Goal: Task Accomplishment & Management: Use online tool/utility

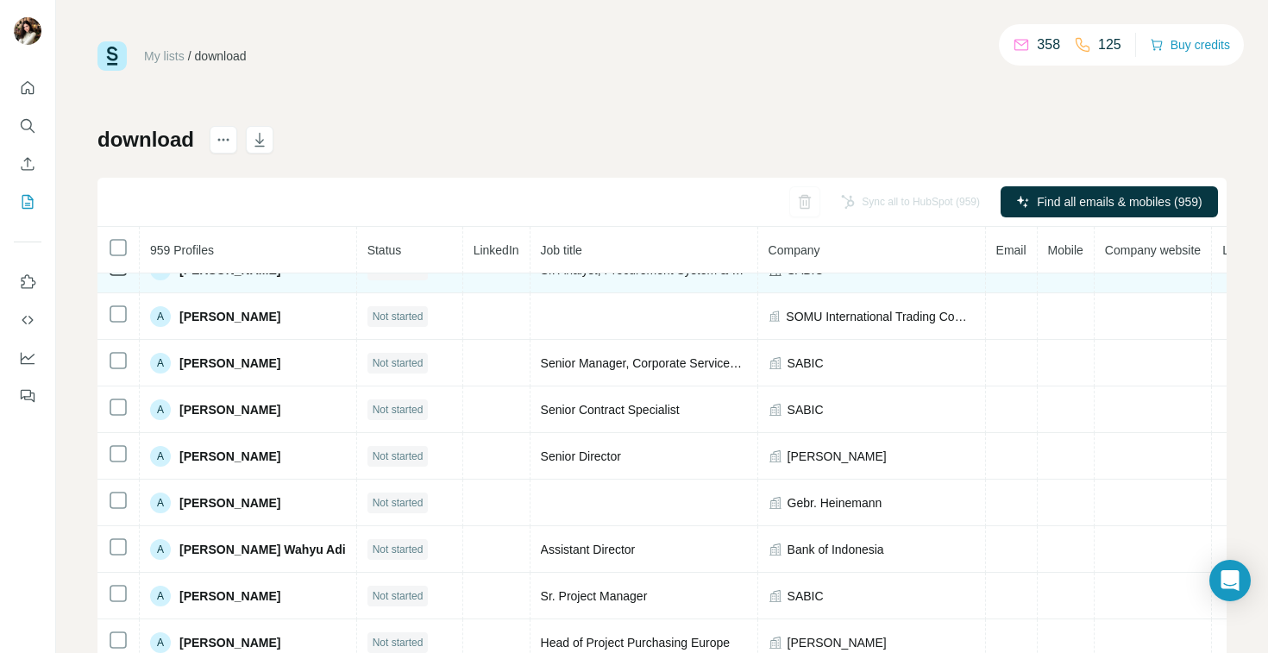
scroll to position [28, 0]
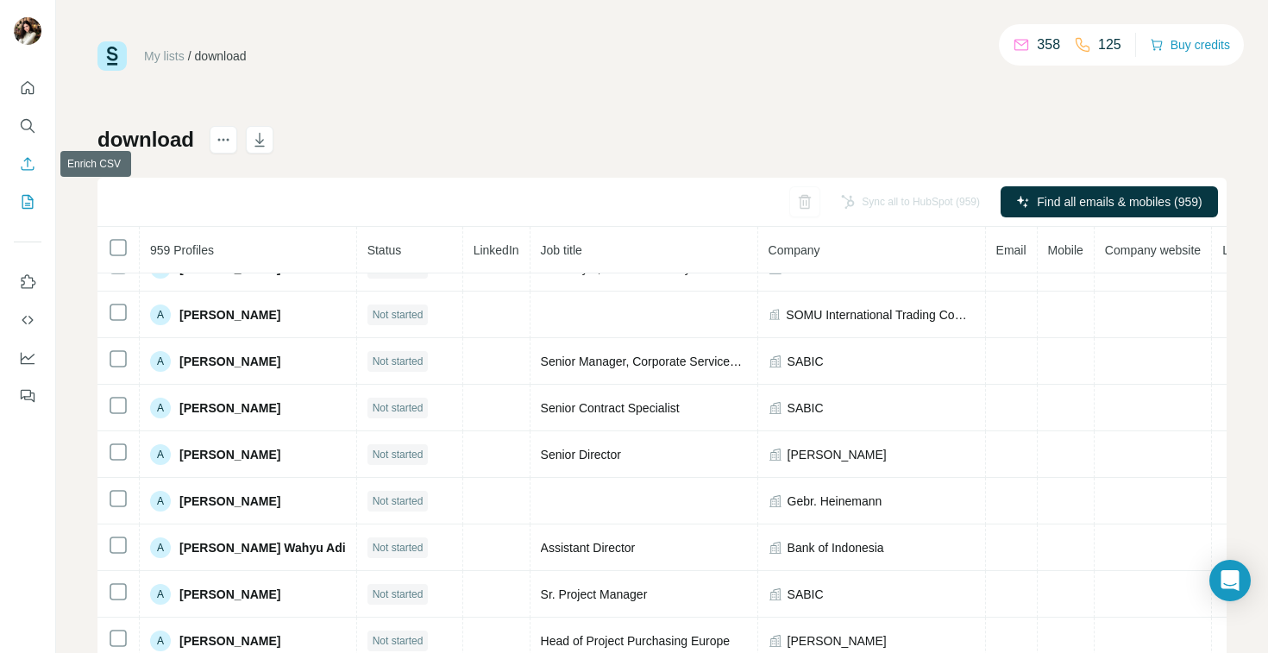
click at [20, 167] on icon "Enrich CSV" at bounding box center [27, 163] width 17 height 17
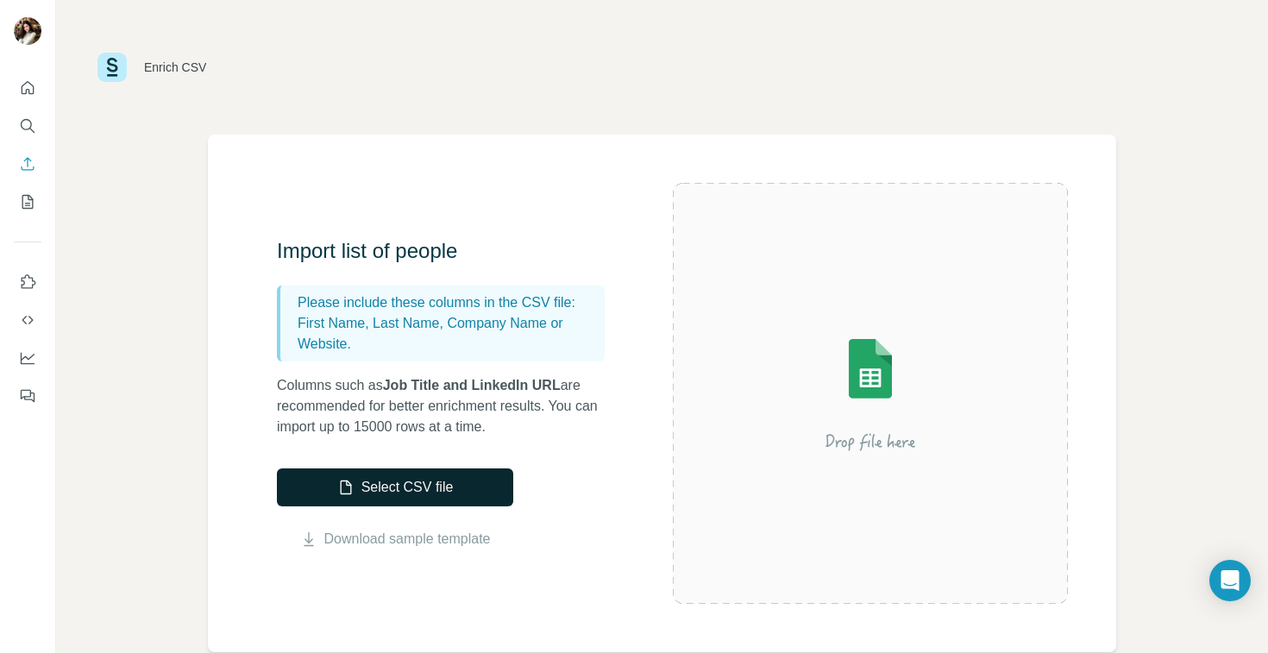
click at [441, 491] on button "Select CSV file" at bounding box center [395, 488] width 236 height 38
click at [414, 476] on button "Select CSV file" at bounding box center [395, 488] width 236 height 38
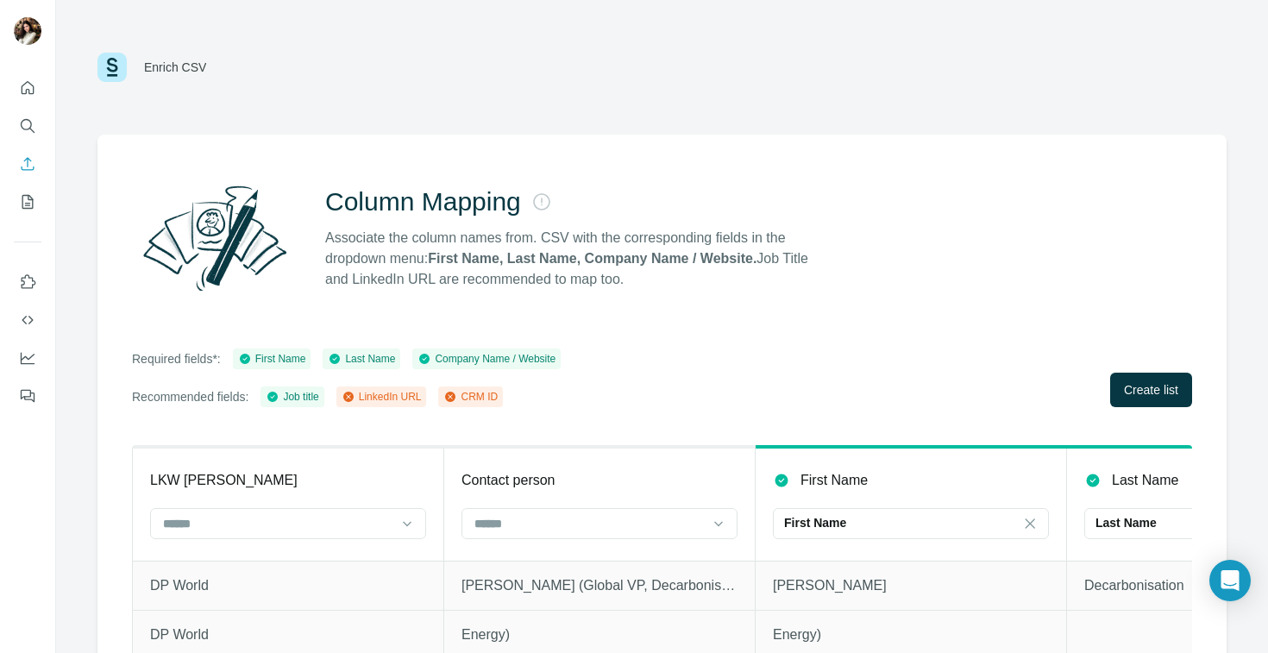
scroll to position [86, 0]
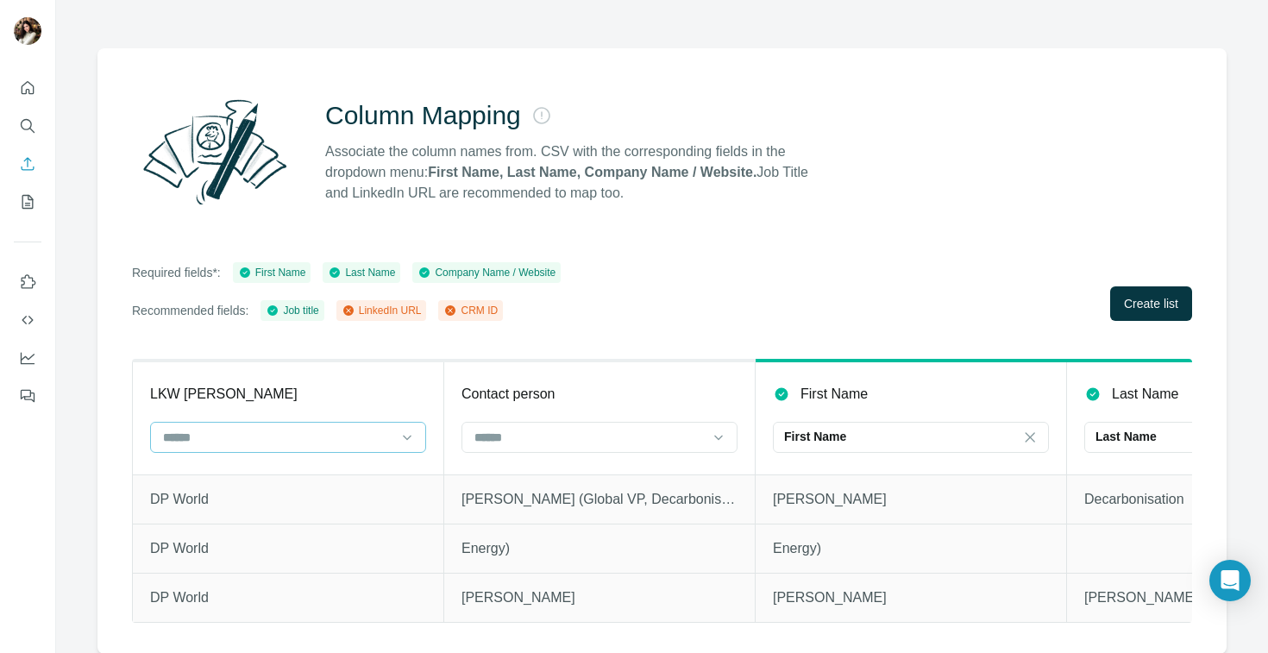
click at [306, 438] on input at bounding box center [277, 437] width 233 height 19
click at [296, 463] on div "Company Name" at bounding box center [287, 475] width 267 height 31
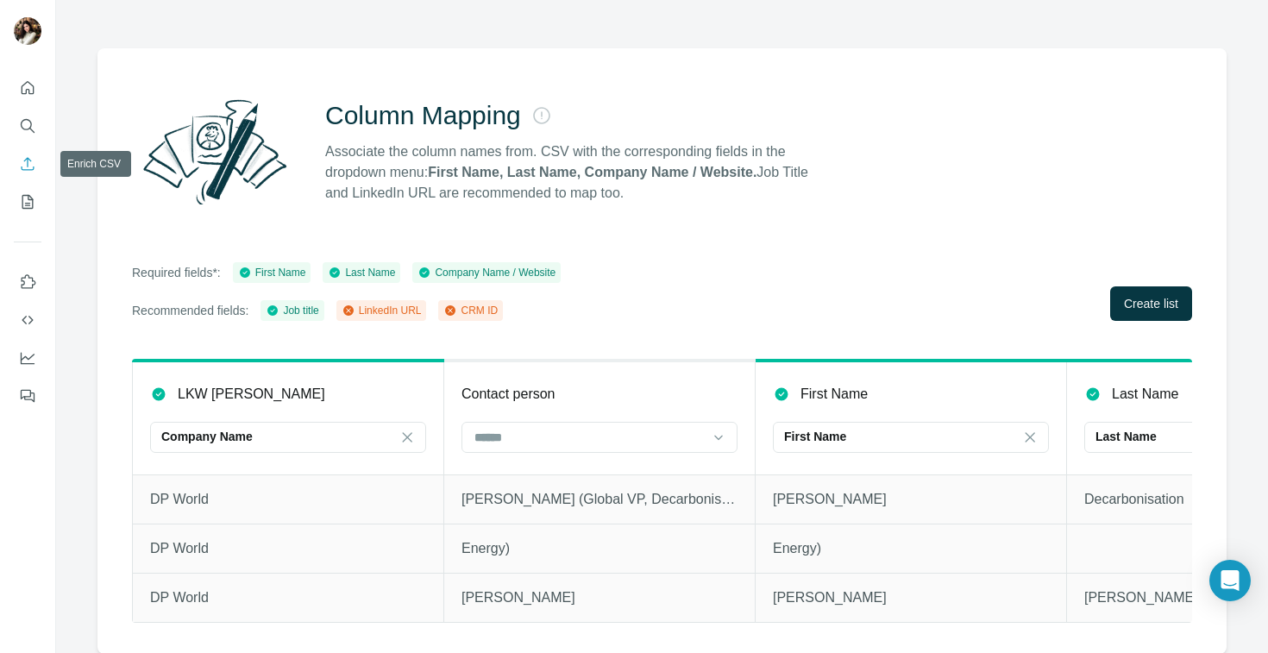
click at [22, 173] on button "Enrich CSV" at bounding box center [28, 163] width 28 height 31
click at [36, 168] on button "Enrich CSV" at bounding box center [28, 163] width 28 height 31
click at [26, 126] on icon "Search" at bounding box center [27, 125] width 17 height 17
click at [27, 79] on icon "Quick start" at bounding box center [27, 87] width 17 height 17
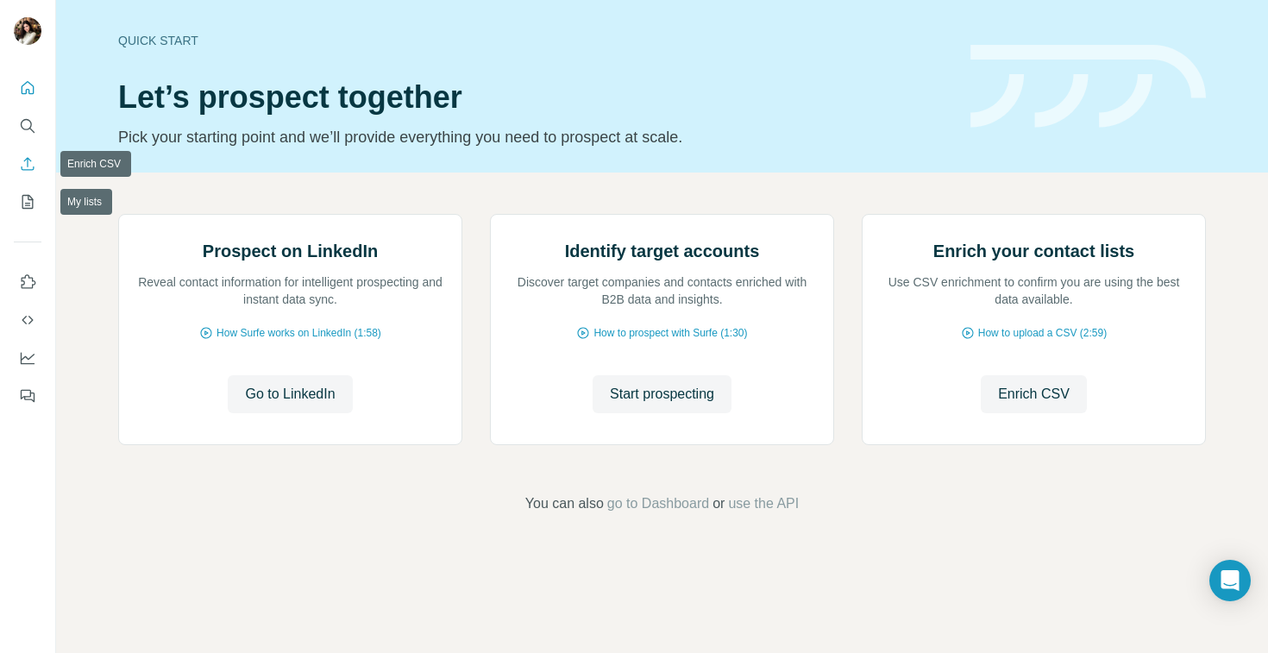
click at [28, 162] on icon "Enrich CSV" at bounding box center [27, 163] width 17 height 17
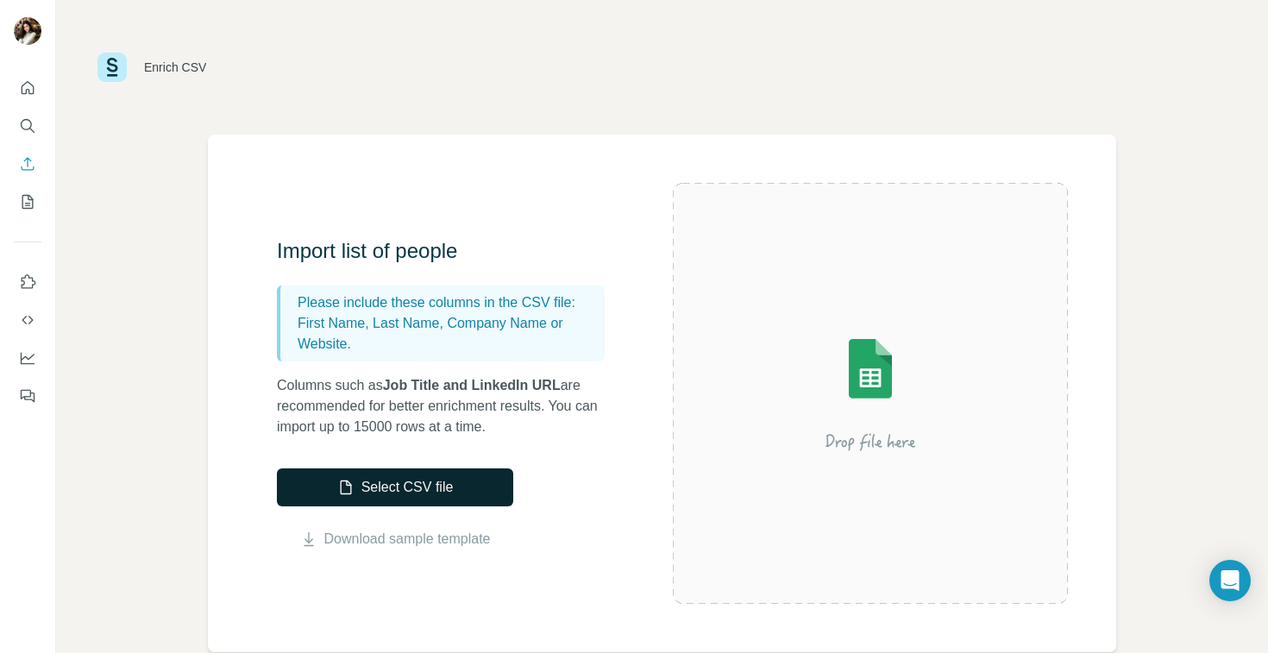
click at [330, 497] on button "Select CSV file" at bounding box center [395, 488] width 236 height 38
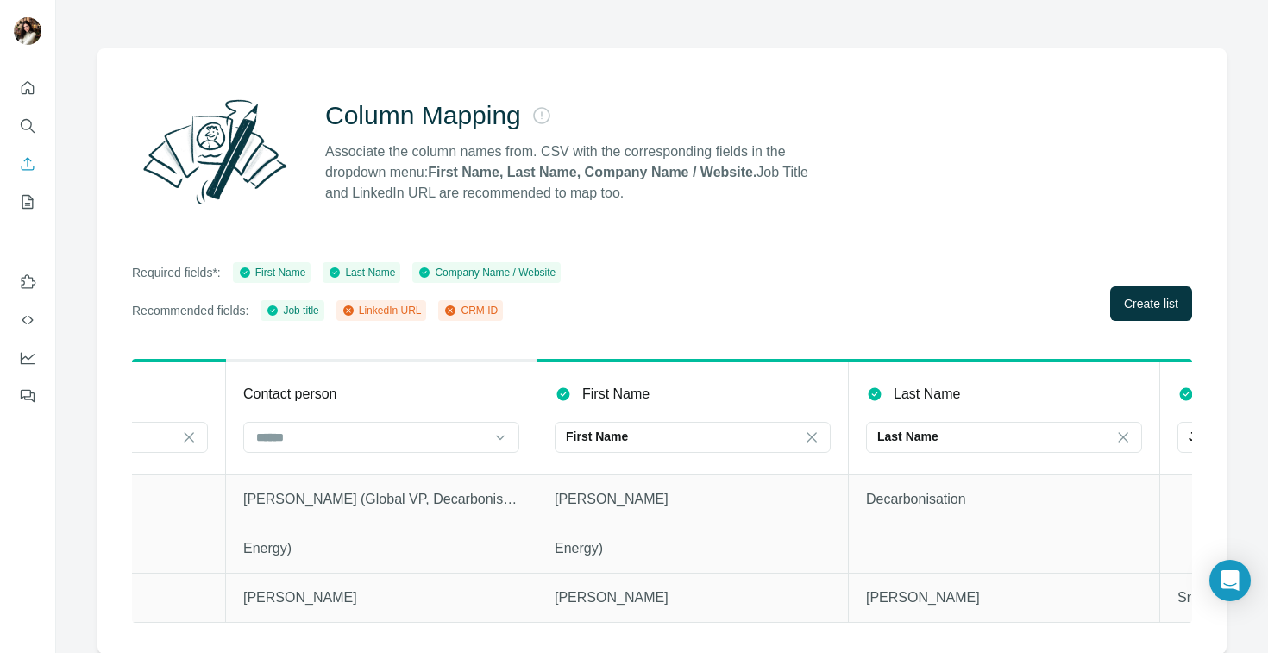
scroll to position [0, 221]
click at [468, 446] on div at bounding box center [368, 437] width 233 height 29
click at [546, 316] on div "Recommended fields: Job title LinkedIn URL CRM ID" at bounding box center [346, 310] width 429 height 21
click at [902, 436] on p "Last Name" at bounding box center [905, 436] width 61 height 17
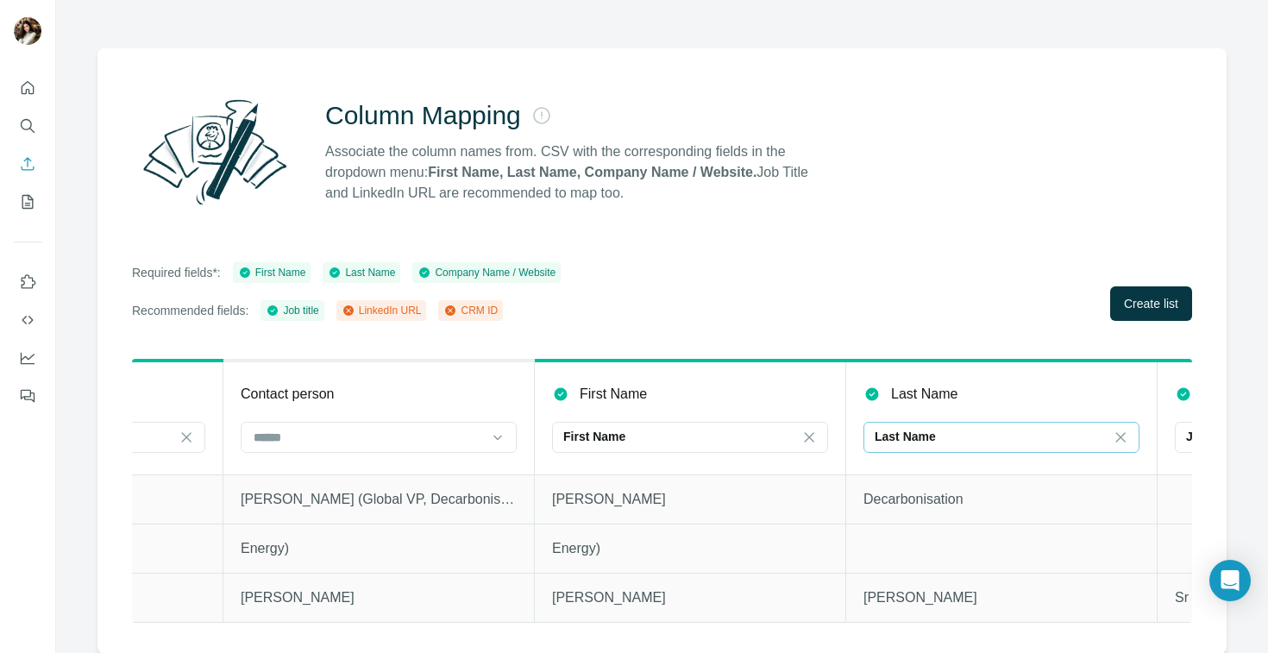
click at [1017, 317] on div "Required fields*: First Name Last Name Company Name / Website Recommended field…" at bounding box center [662, 291] width 1060 height 59
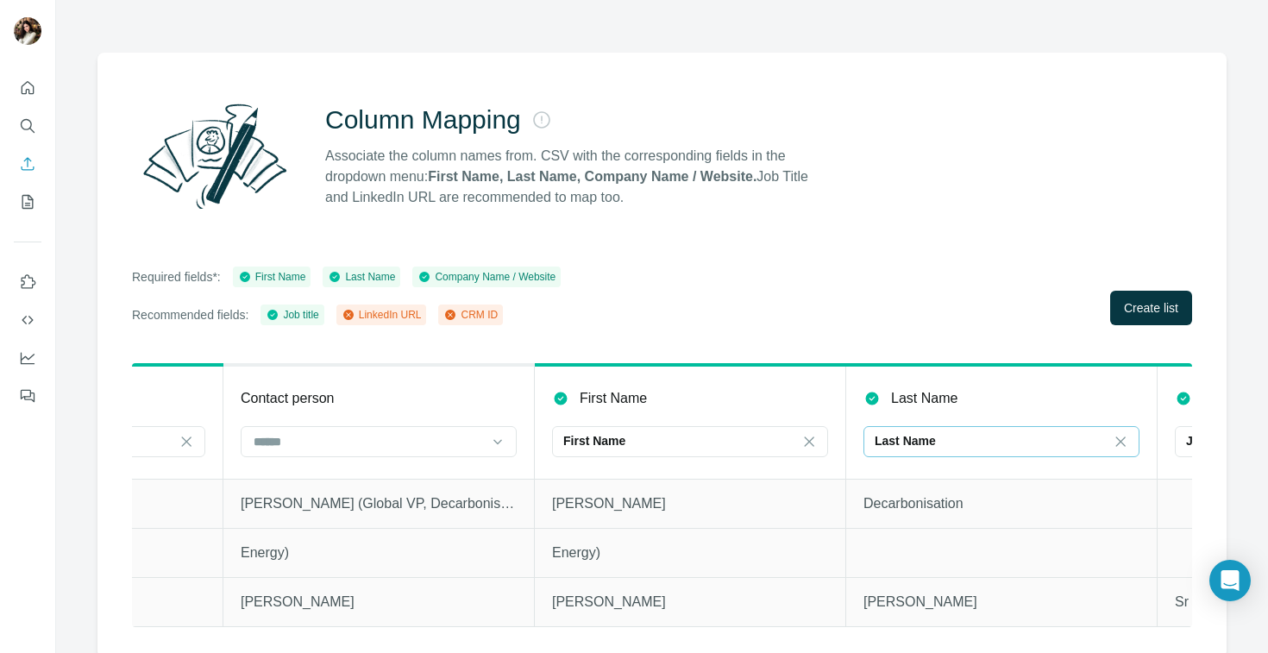
scroll to position [86, 0]
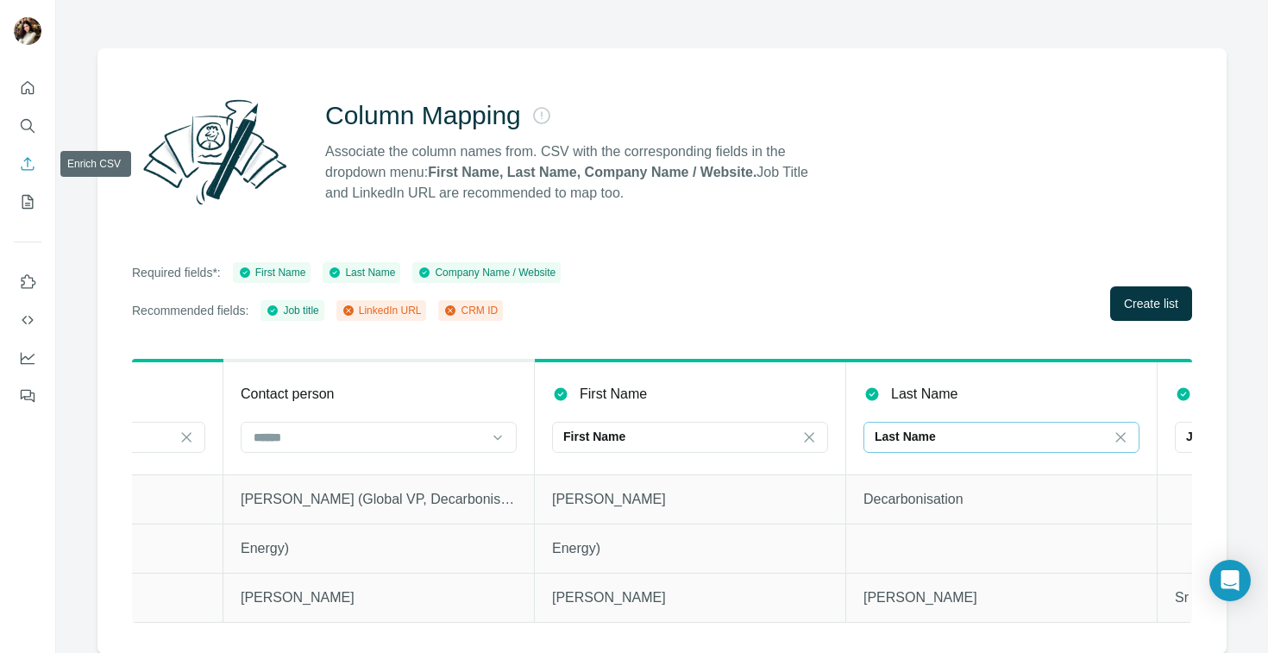
click at [30, 162] on icon "Enrich CSV" at bounding box center [27, 163] width 17 height 17
click at [25, 91] on icon "Quick start" at bounding box center [27, 87] width 17 height 17
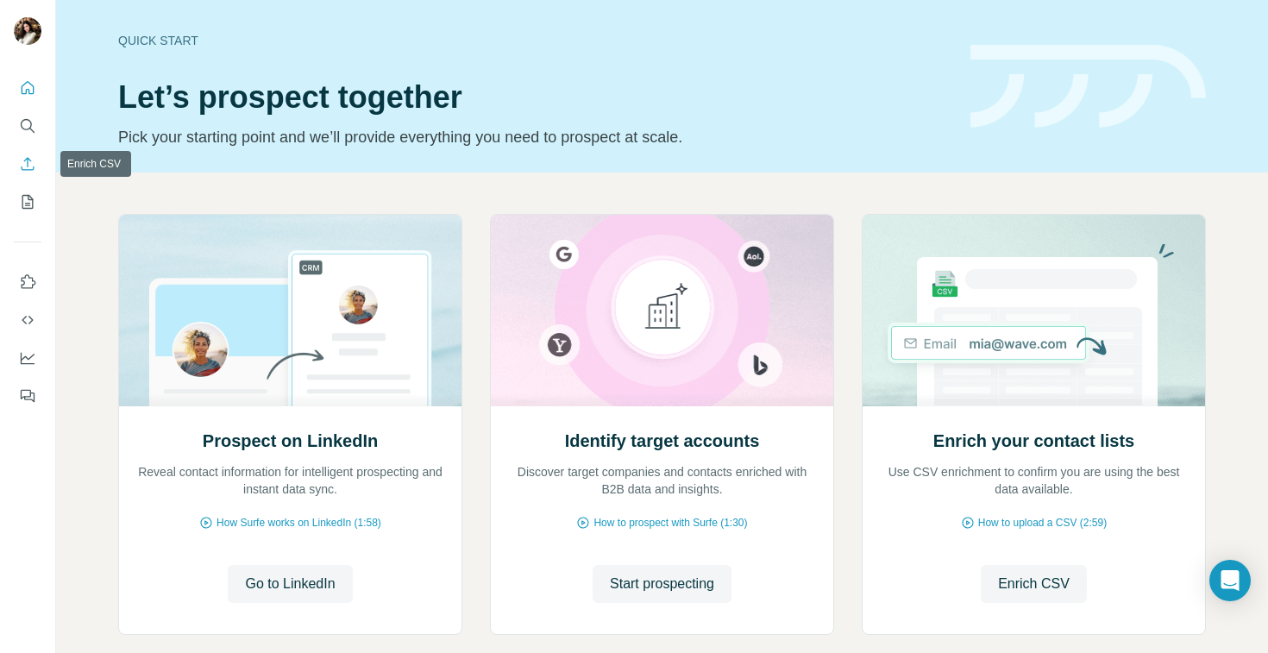
click at [27, 166] on icon "Enrich CSV" at bounding box center [28, 163] width 13 height 13
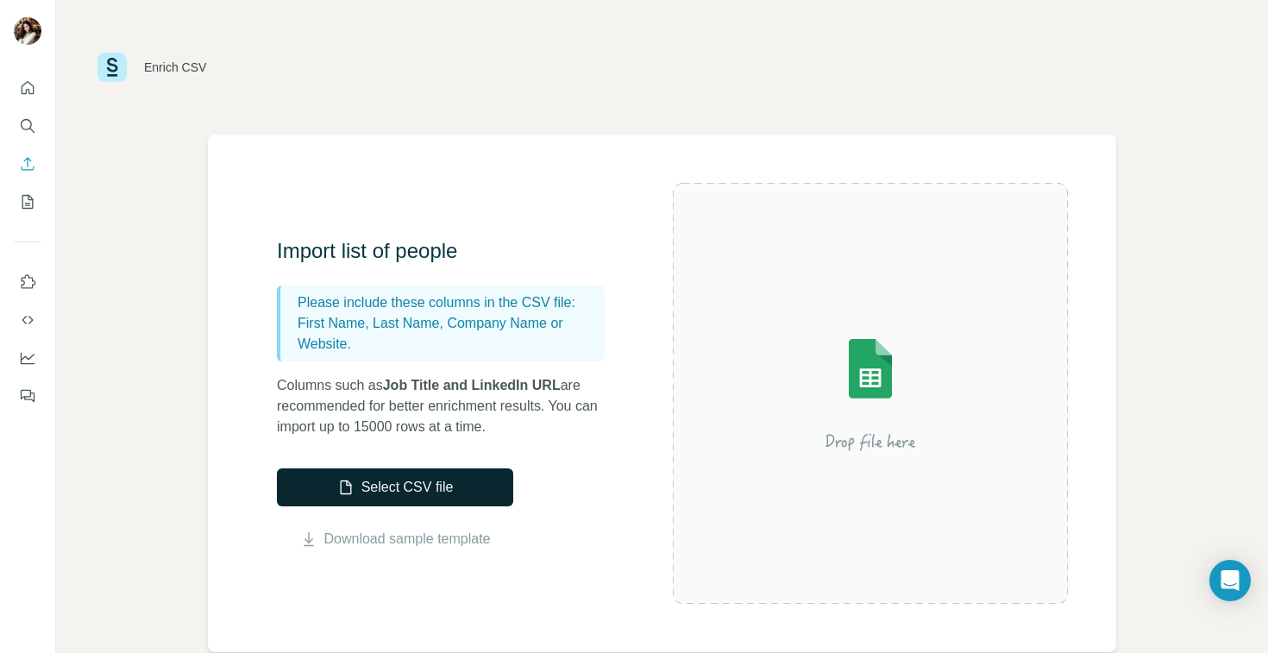
click at [368, 480] on button "Select CSV file" at bounding box center [395, 488] width 236 height 38
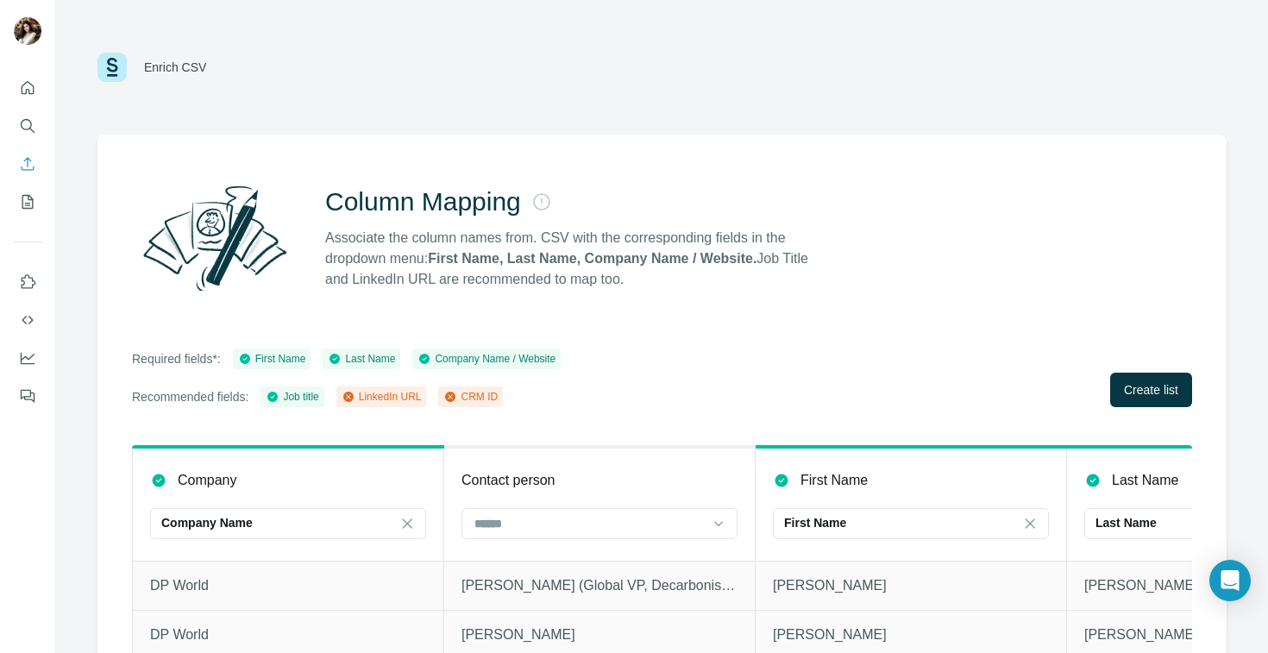
scroll to position [86, 0]
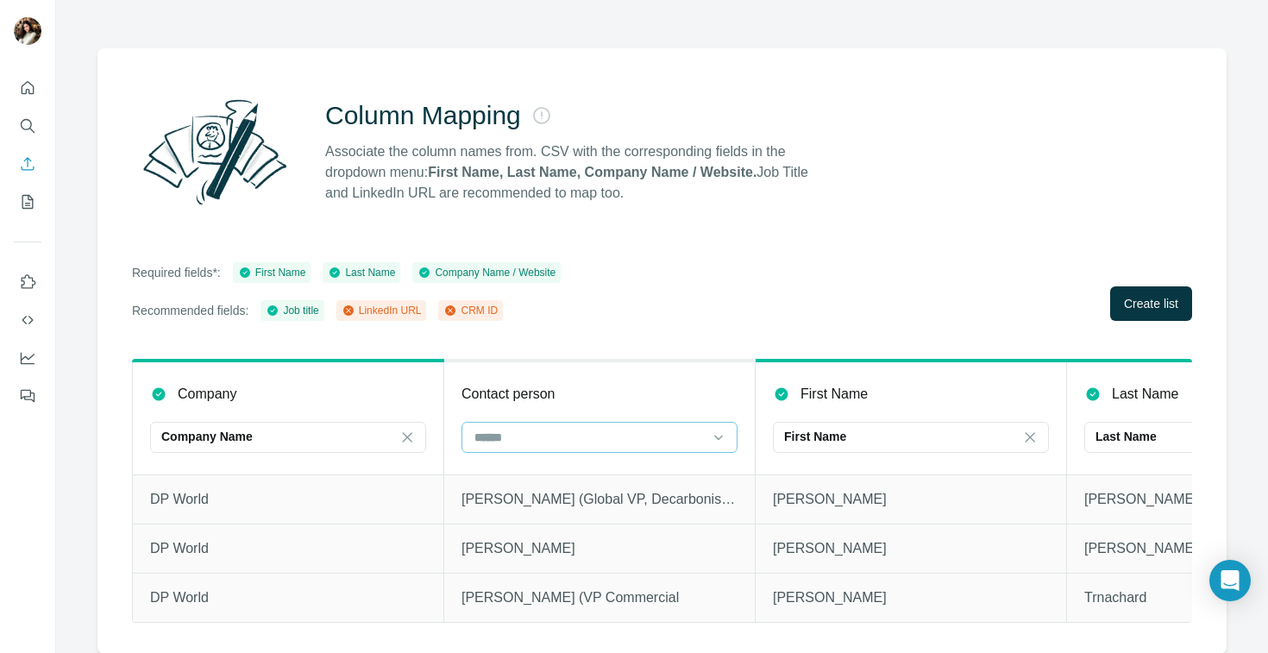
click at [535, 438] on input at bounding box center [589, 437] width 233 height 19
click at [654, 393] on div "Contact person" at bounding box center [600, 394] width 276 height 21
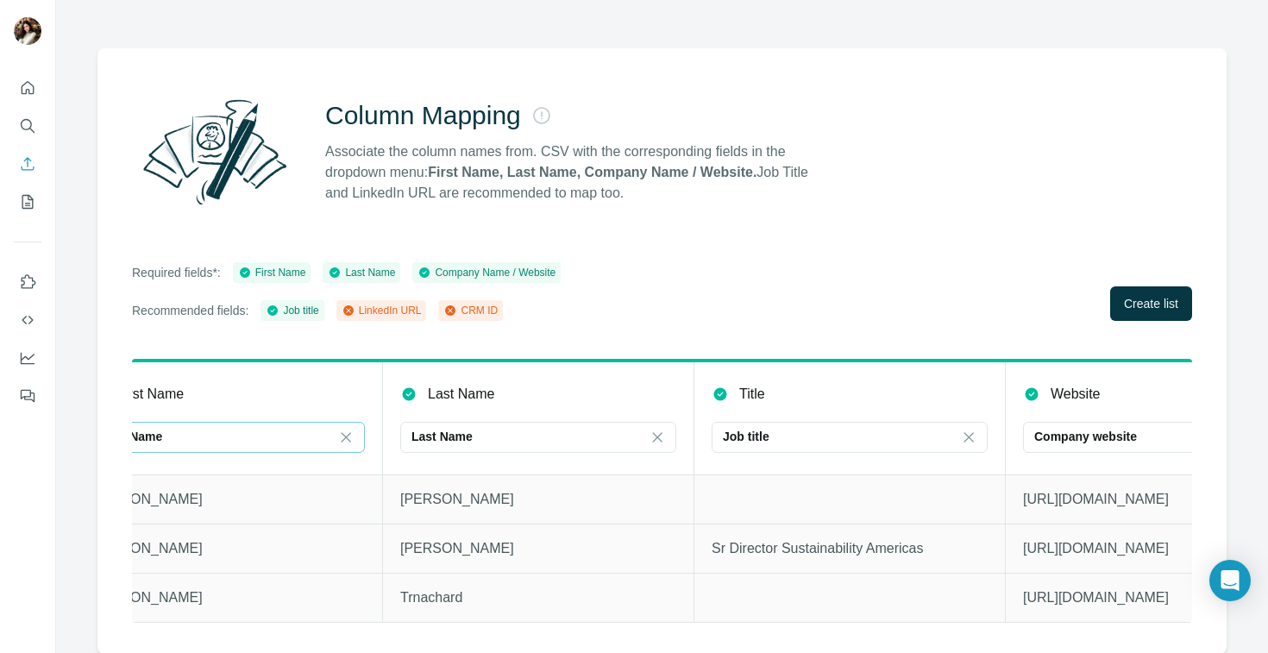
scroll to position [0, 697]
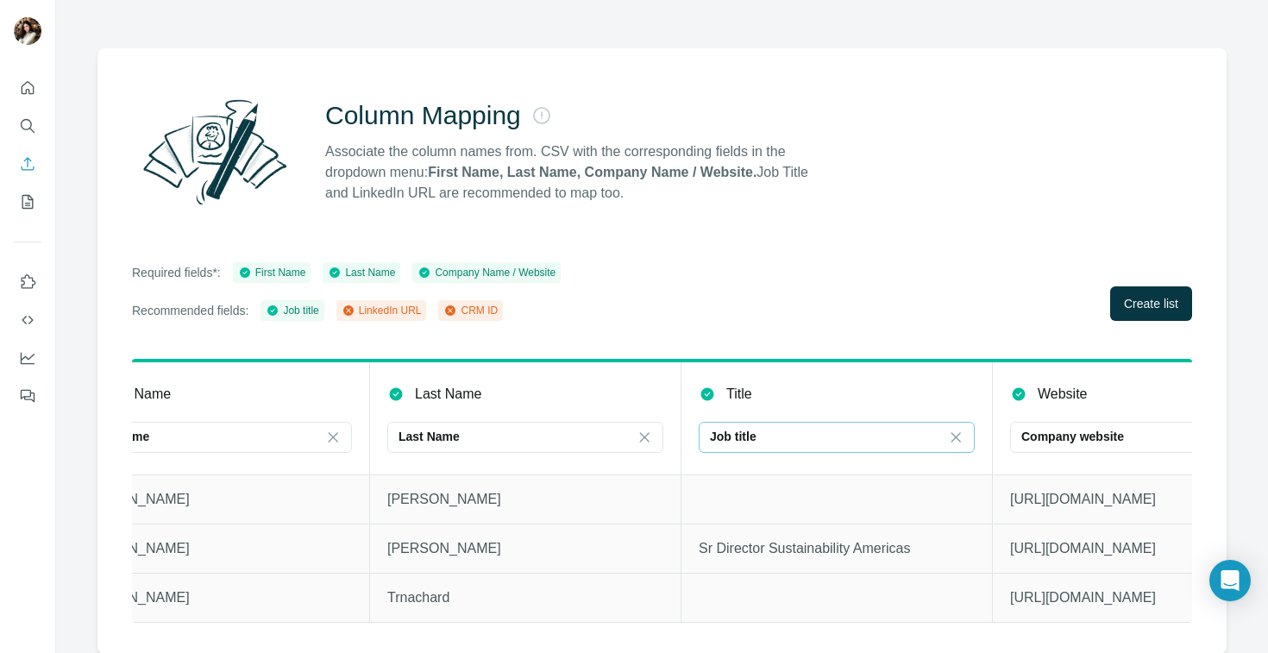
click at [797, 435] on div "Job title" at bounding box center [826, 436] width 233 height 17
click at [866, 399] on div "Title" at bounding box center [837, 394] width 276 height 21
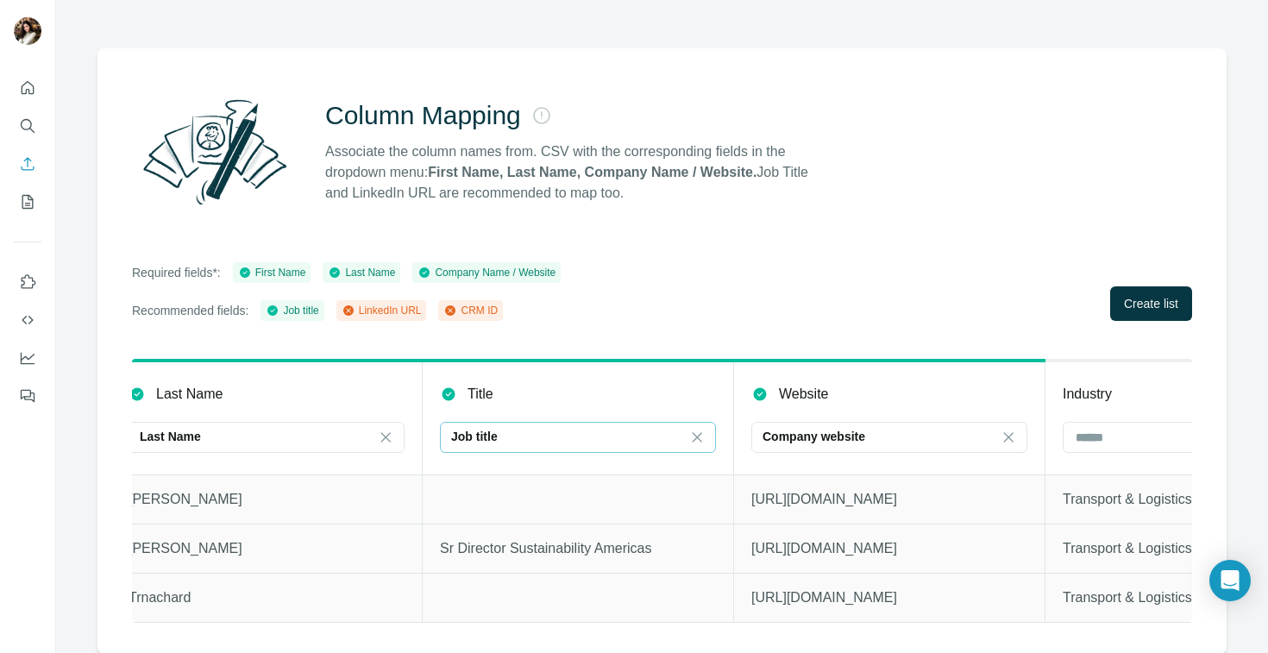
scroll to position [0, 1121]
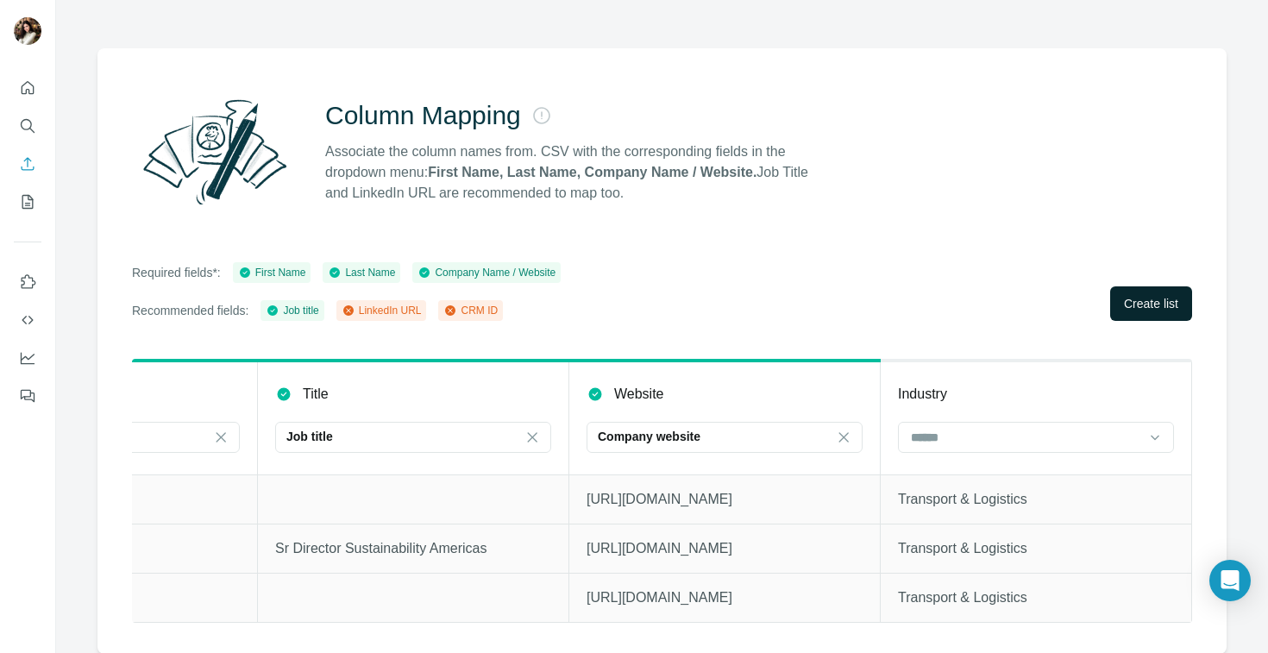
click at [1136, 298] on span "Create list" at bounding box center [1151, 303] width 54 height 17
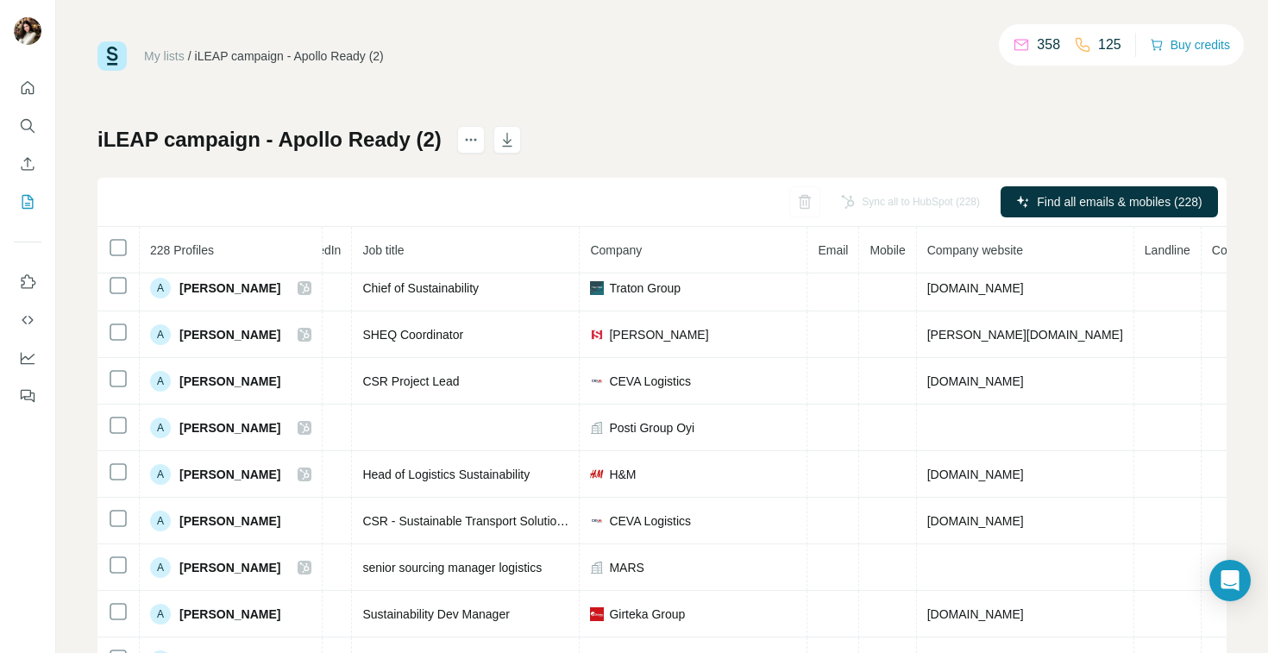
scroll to position [989, 144]
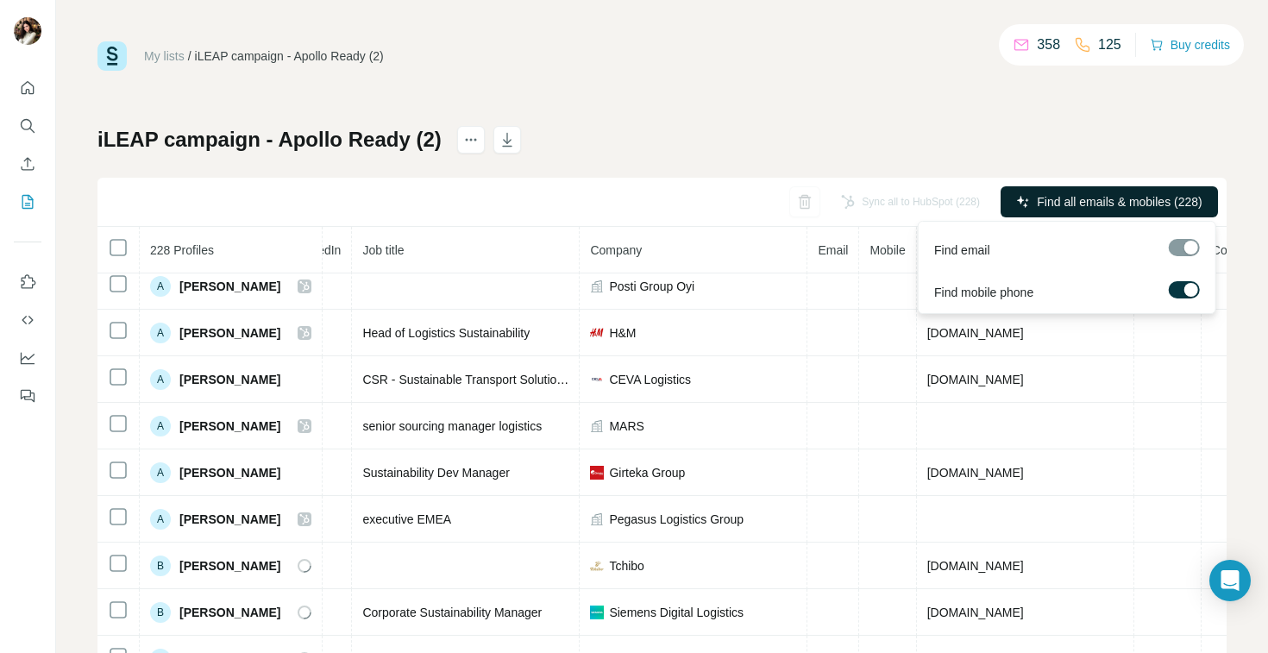
click at [1047, 201] on span "Find all emails & mobiles (228)" at bounding box center [1119, 201] width 165 height 17
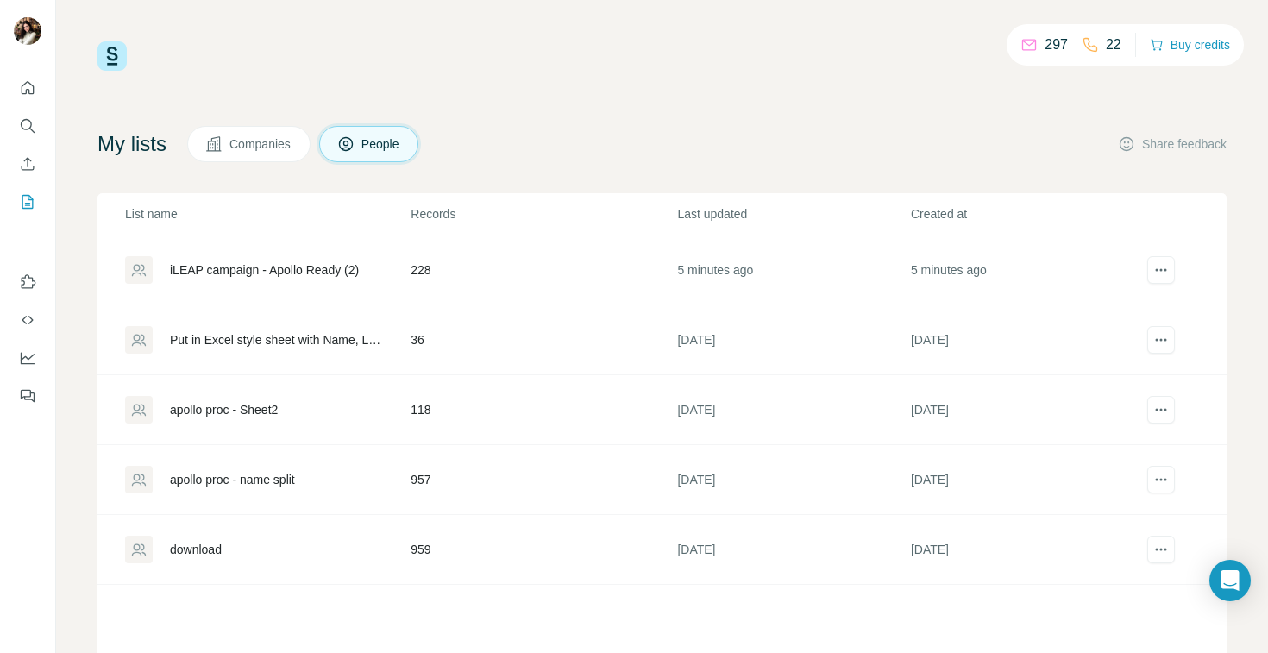
click at [340, 266] on div "iLEAP campaign - Apollo Ready (2)" at bounding box center [264, 269] width 189 height 17
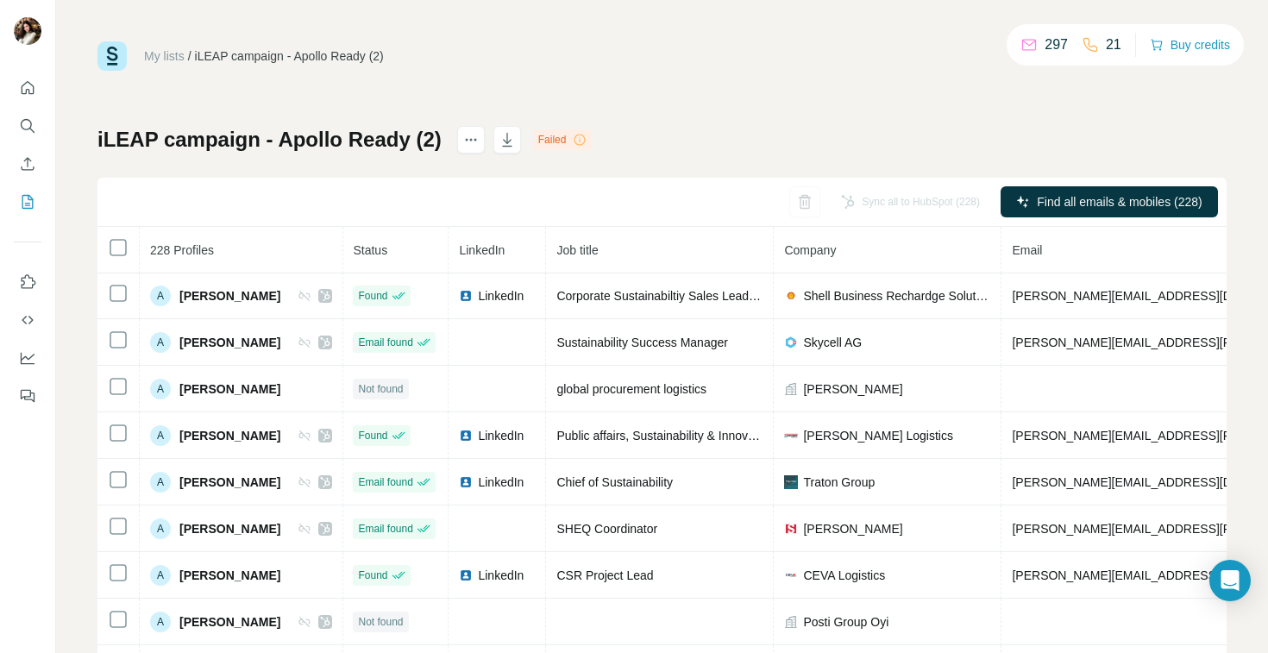
scroll to position [648, 1]
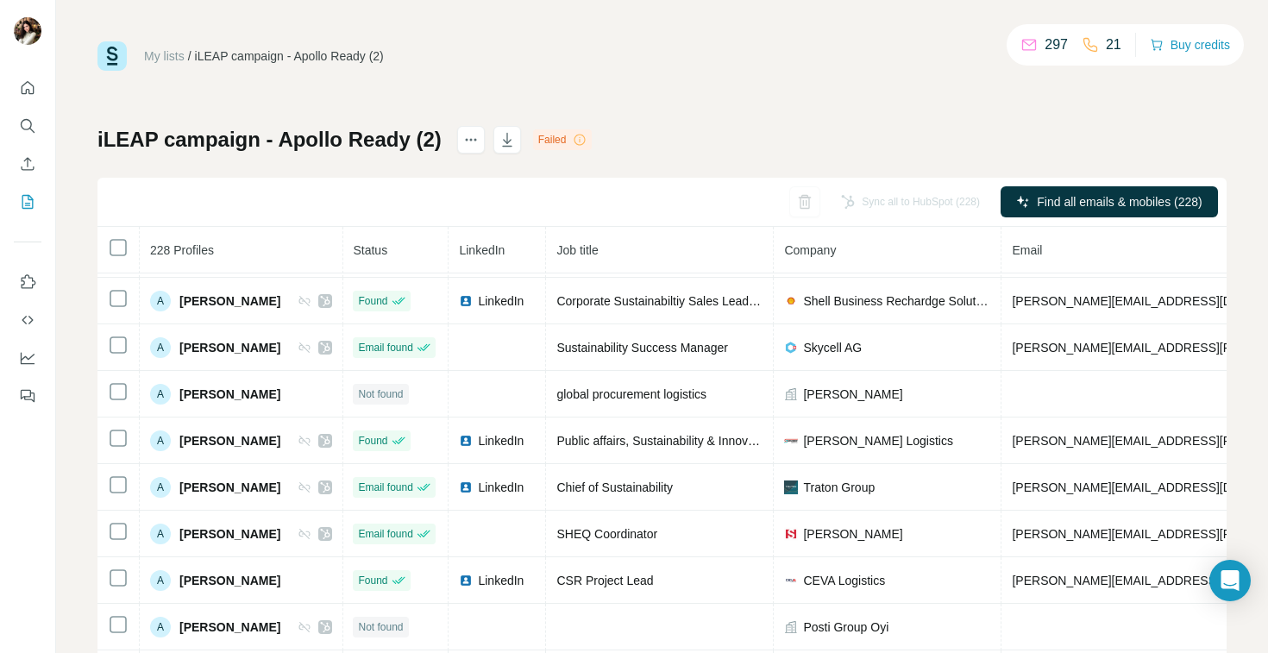
click at [548, 142] on div "Failed" at bounding box center [563, 139] width 60 height 21
click at [573, 141] on icon at bounding box center [580, 140] width 14 height 14
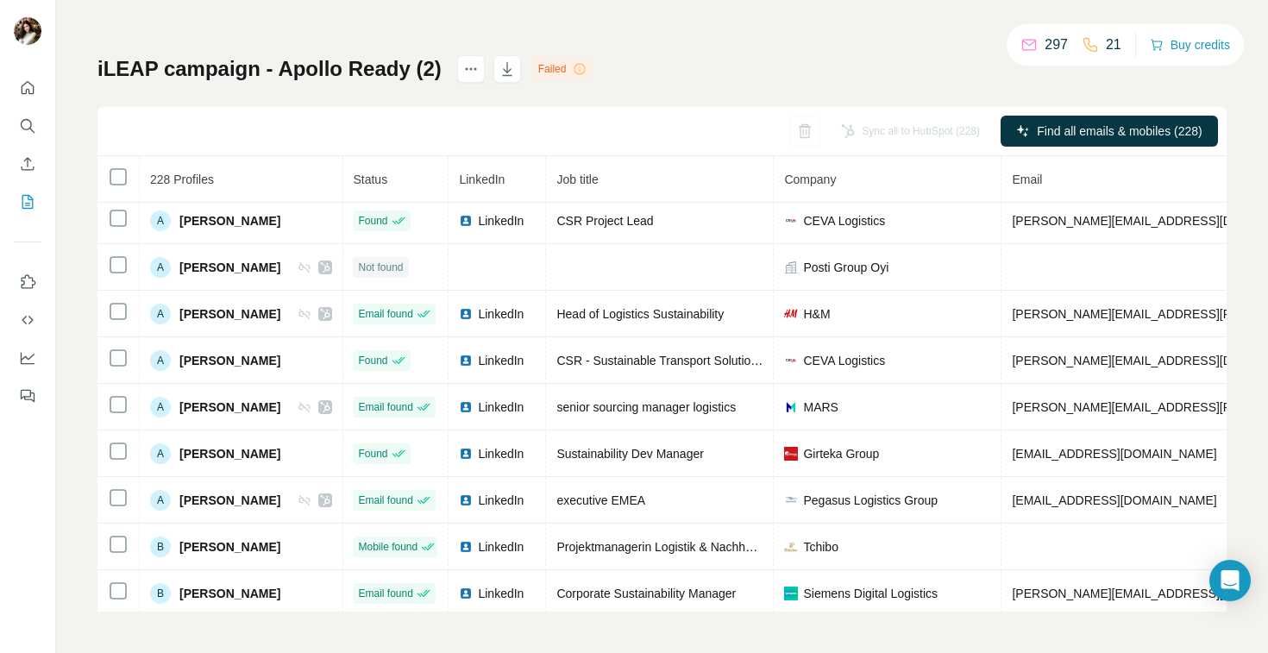
scroll to position [815, 1]
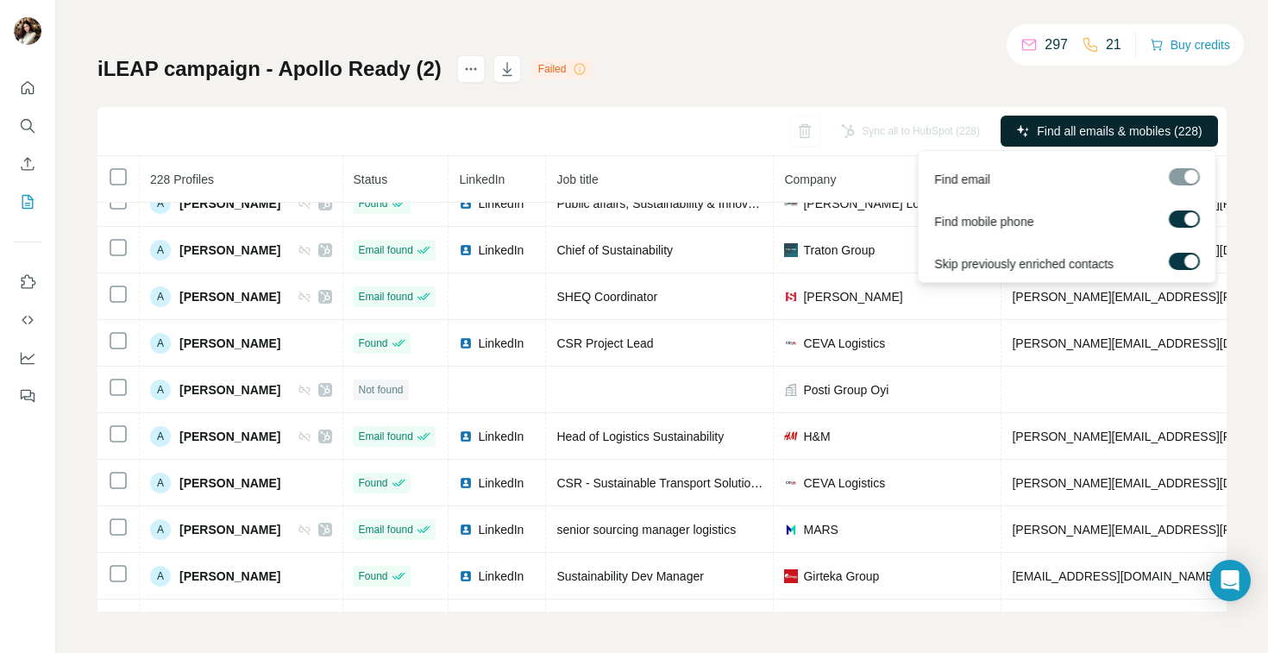
click at [1057, 137] on span "Find all emails & mobiles (228)" at bounding box center [1119, 131] width 165 height 17
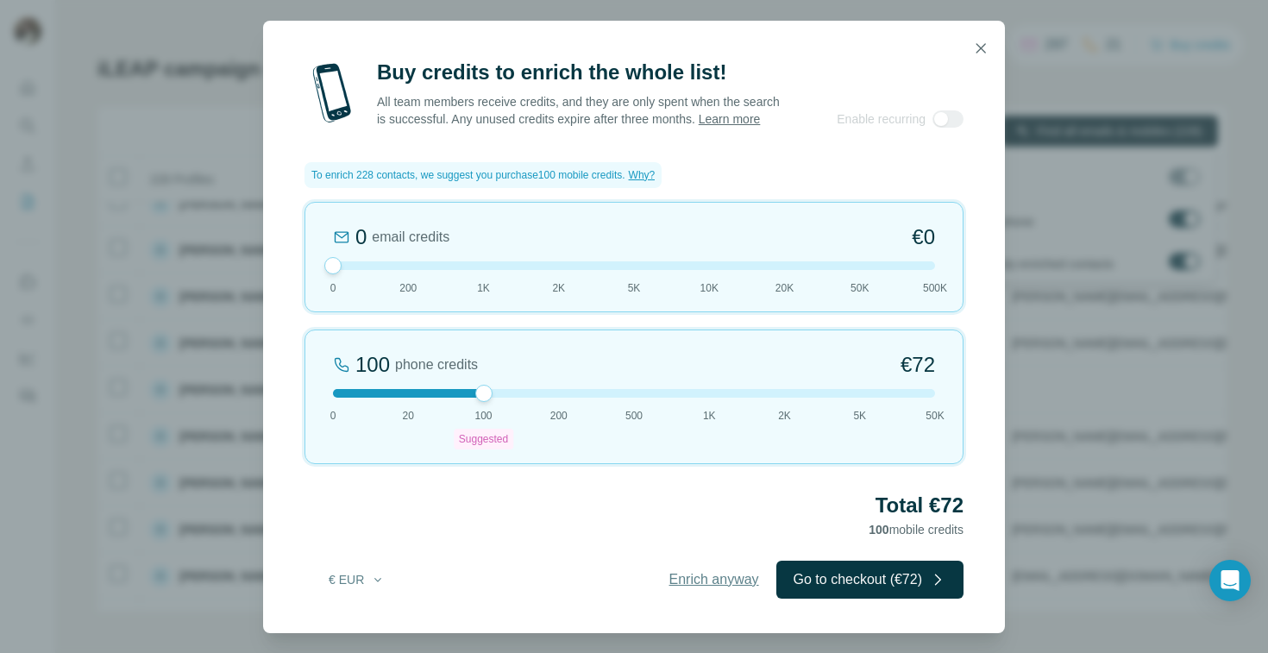
click at [692, 590] on span "Enrich anyway" at bounding box center [715, 579] width 90 height 21
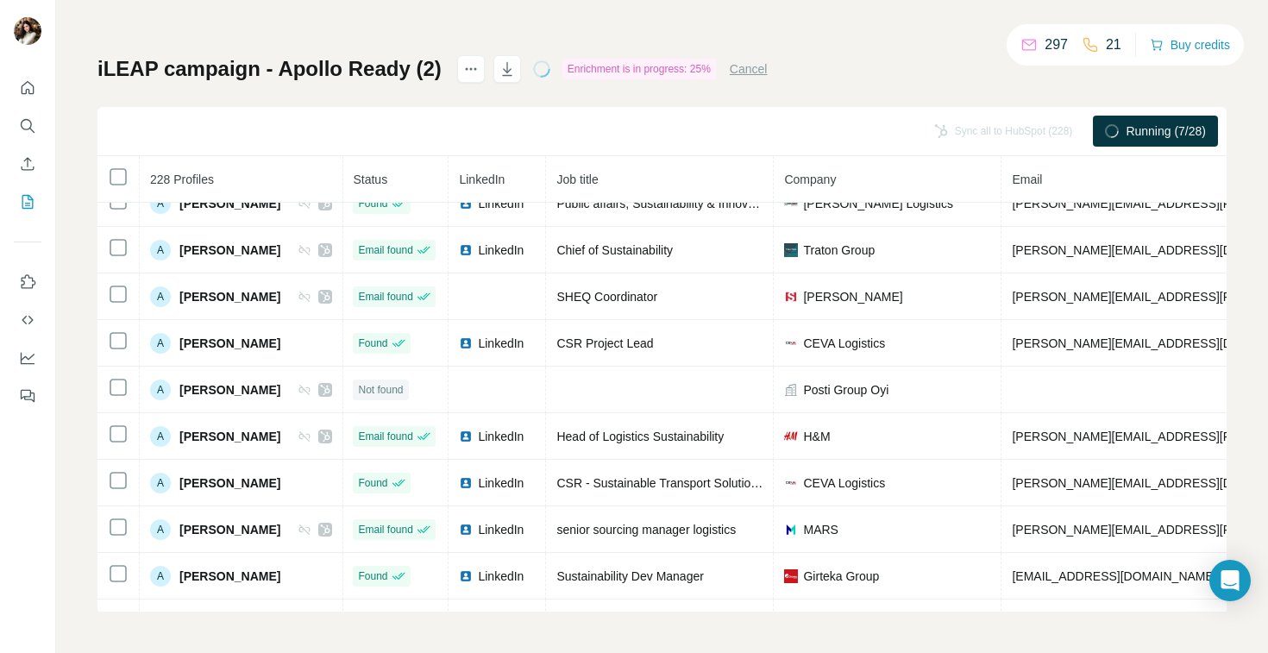
click at [885, 97] on div "iLEAP campaign - Apollo Ready (2) Enrichment is in progress: 25% Cancel Sync al…" at bounding box center [662, 333] width 1129 height 557
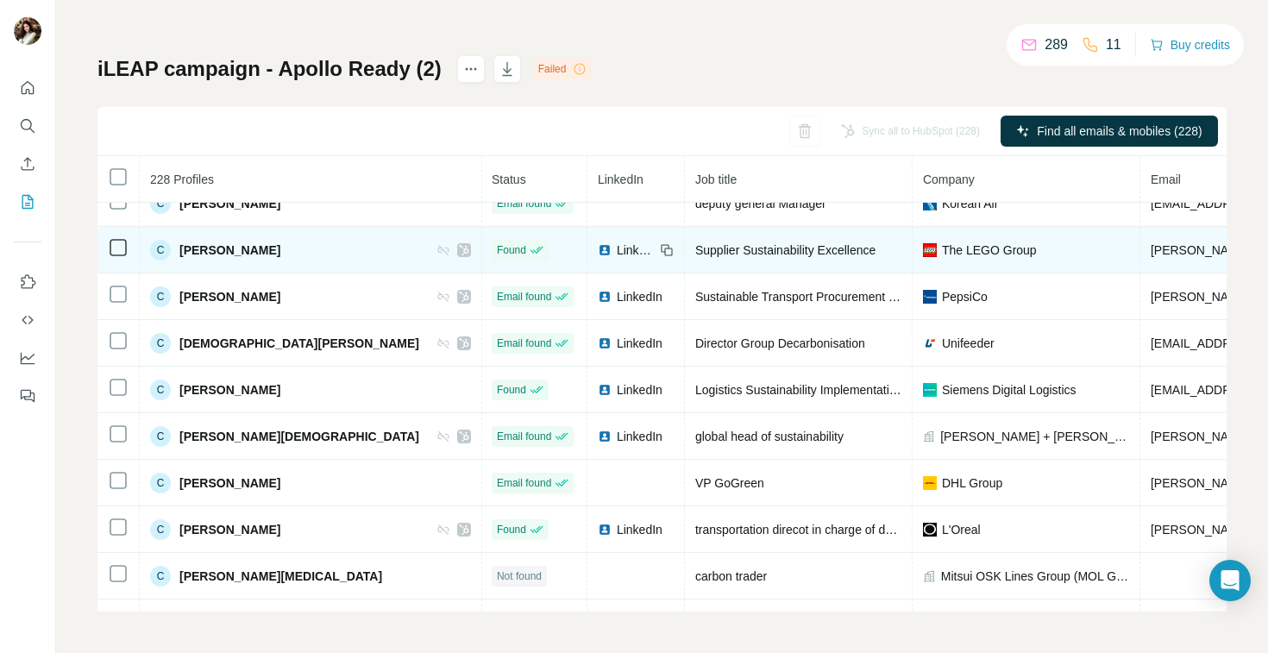
scroll to position [2142, 1]
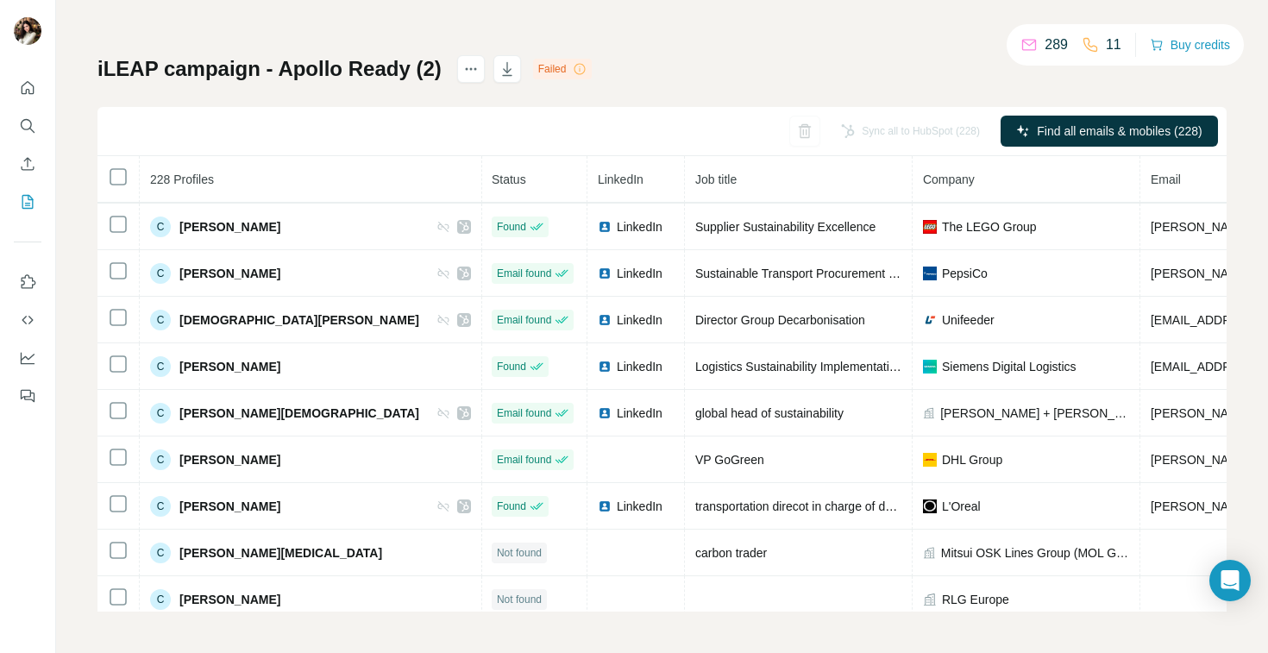
click at [580, 69] on icon at bounding box center [580, 68] width 1 height 5
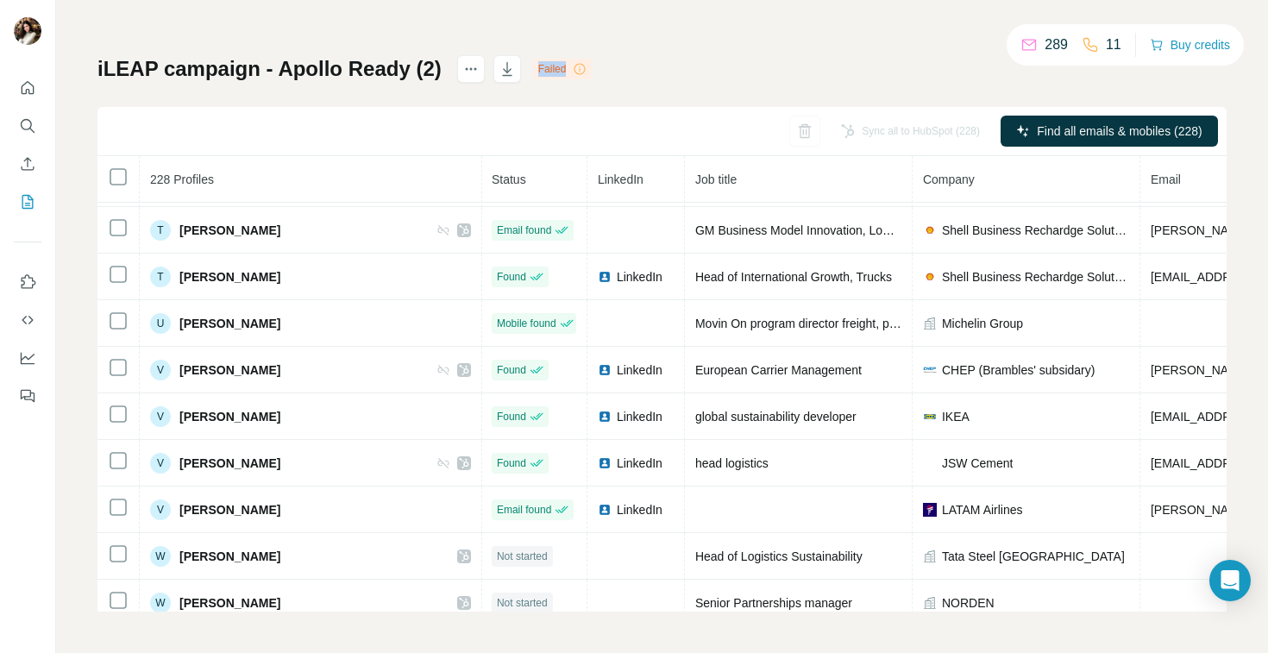
scroll to position [10215, 1]
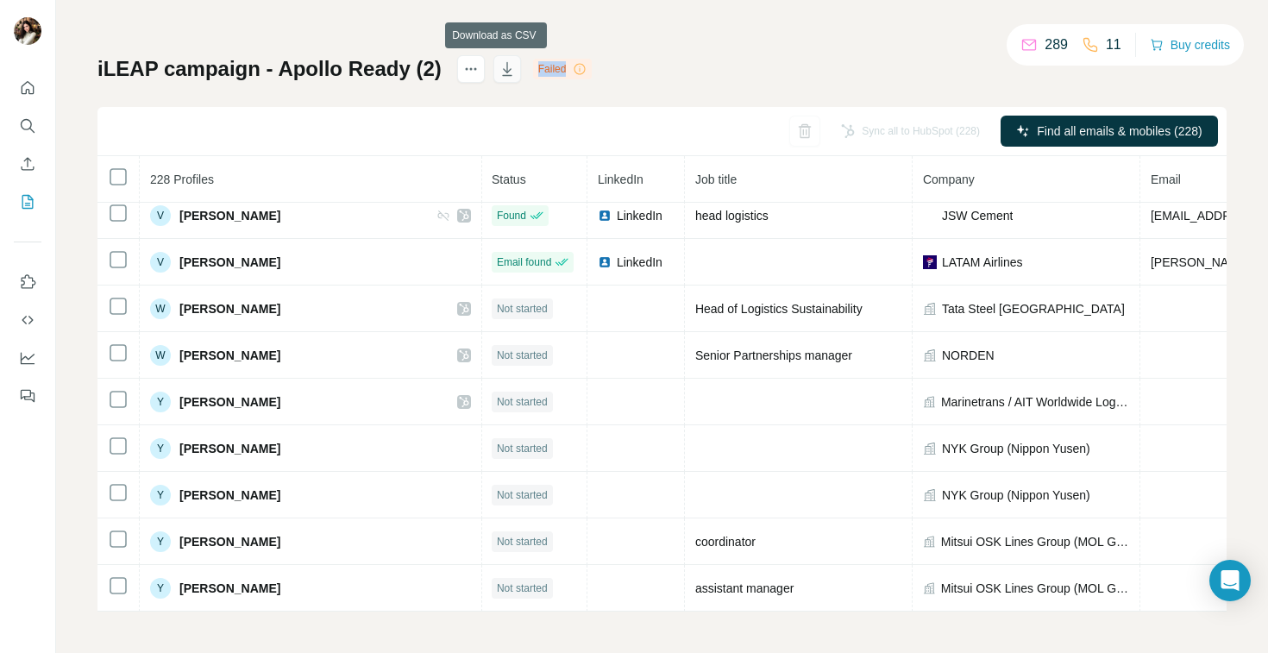
click at [501, 66] on icon "button" at bounding box center [507, 68] width 17 height 17
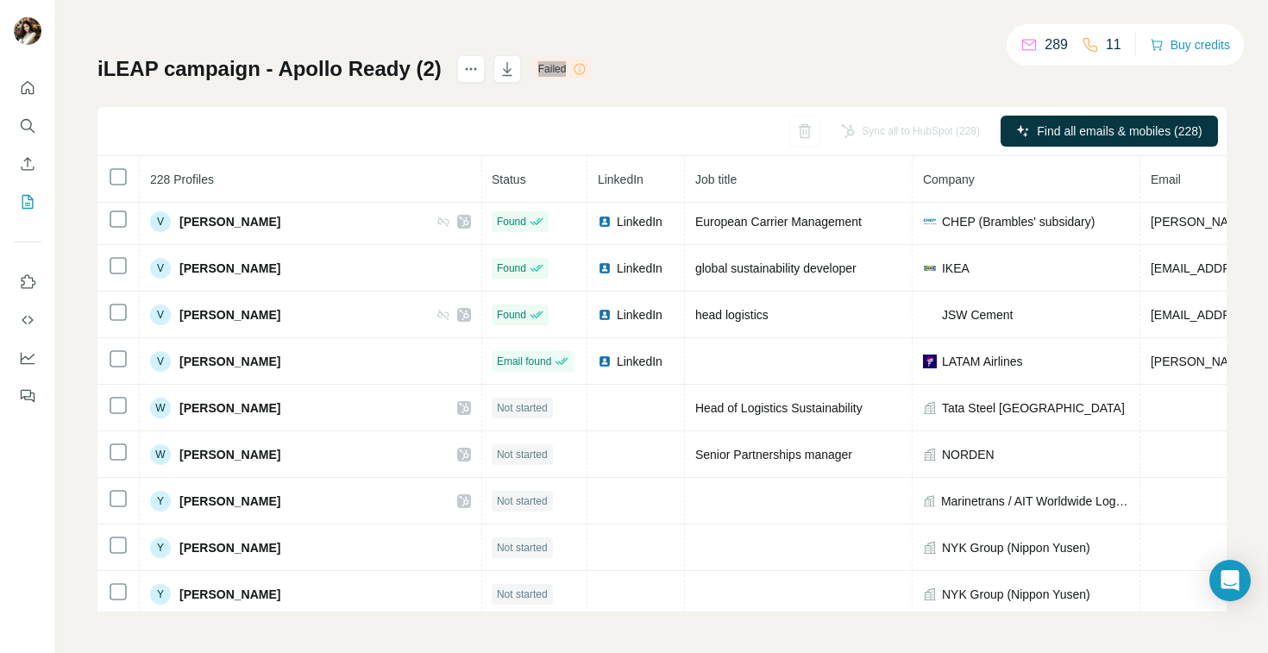
scroll to position [10120, 1]
